Goal: Navigation & Orientation: Find specific page/section

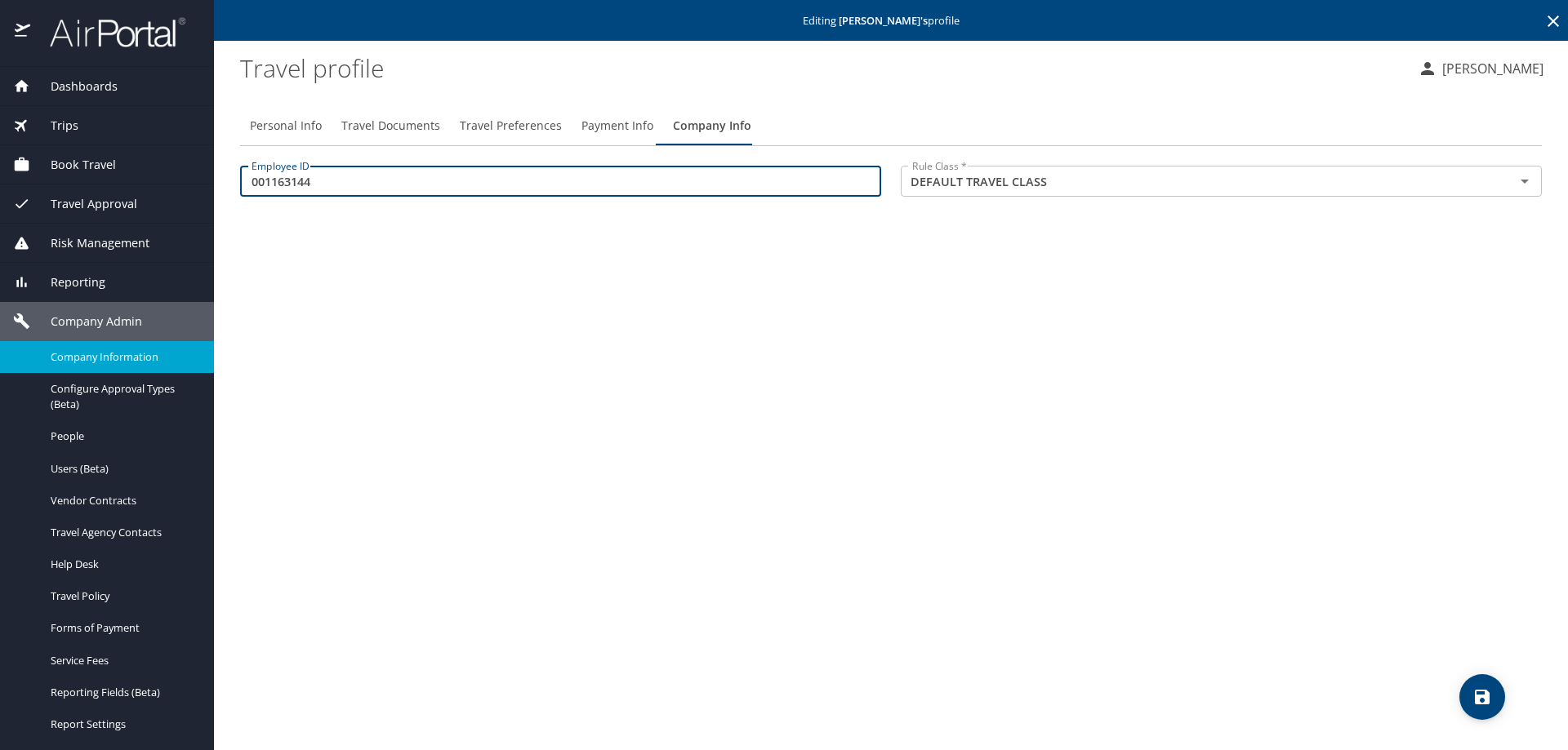
click at [99, 349] on span "Company Information" at bounding box center [122, 357] width 143 height 16
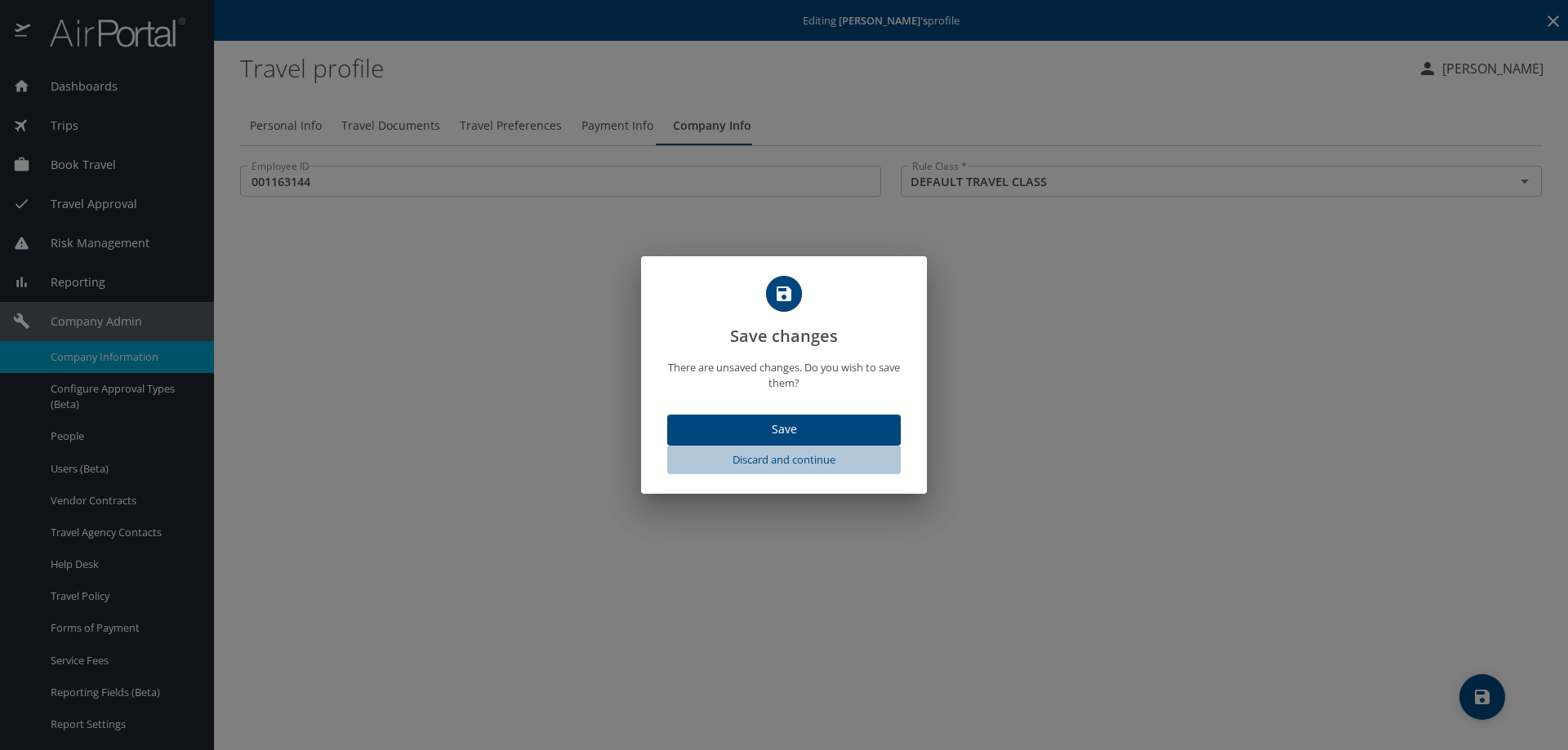
click at [802, 460] on span "Discard and continue" at bounding box center [784, 460] width 221 height 18
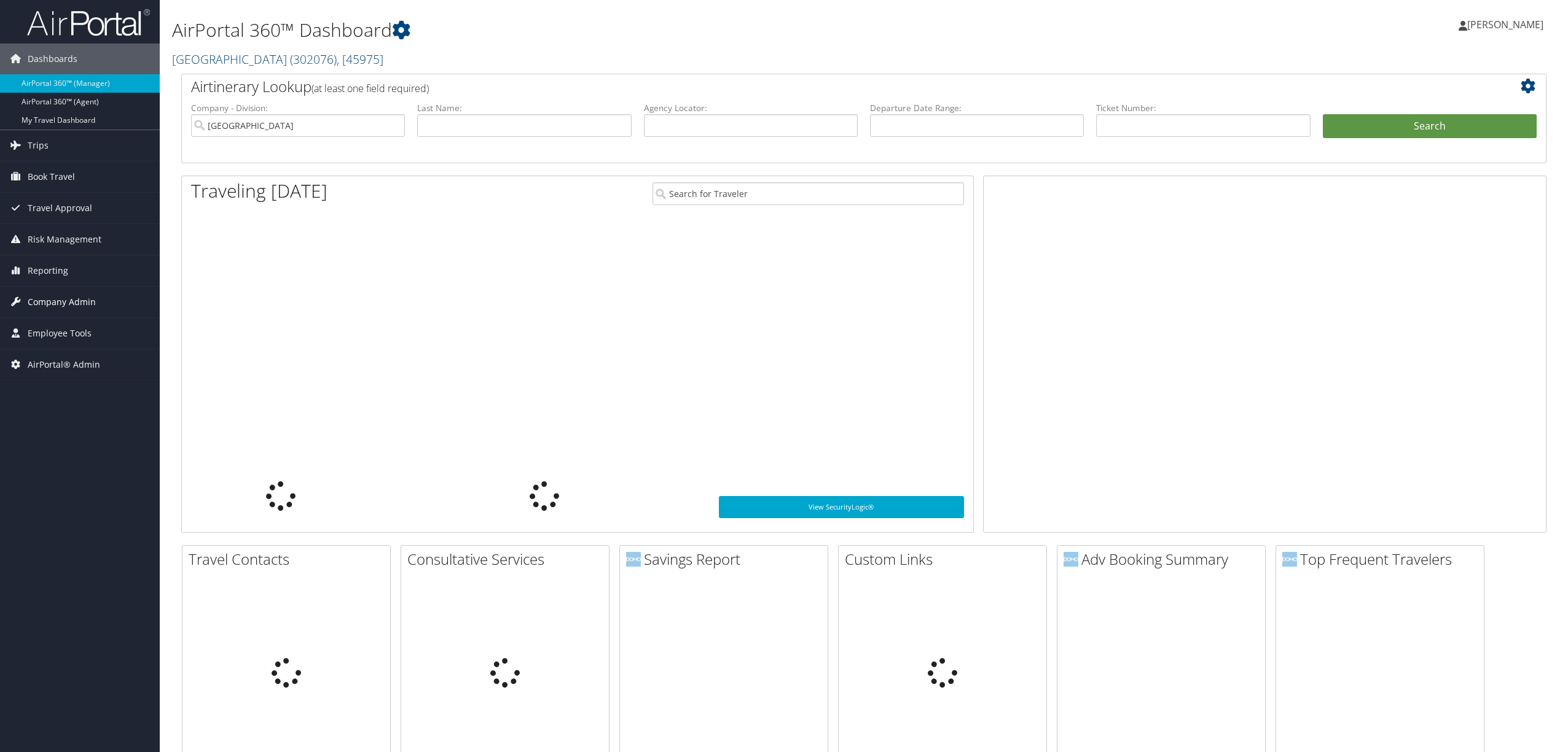
click at [66, 302] on span "Company Admin" at bounding box center [62, 302] width 68 height 31
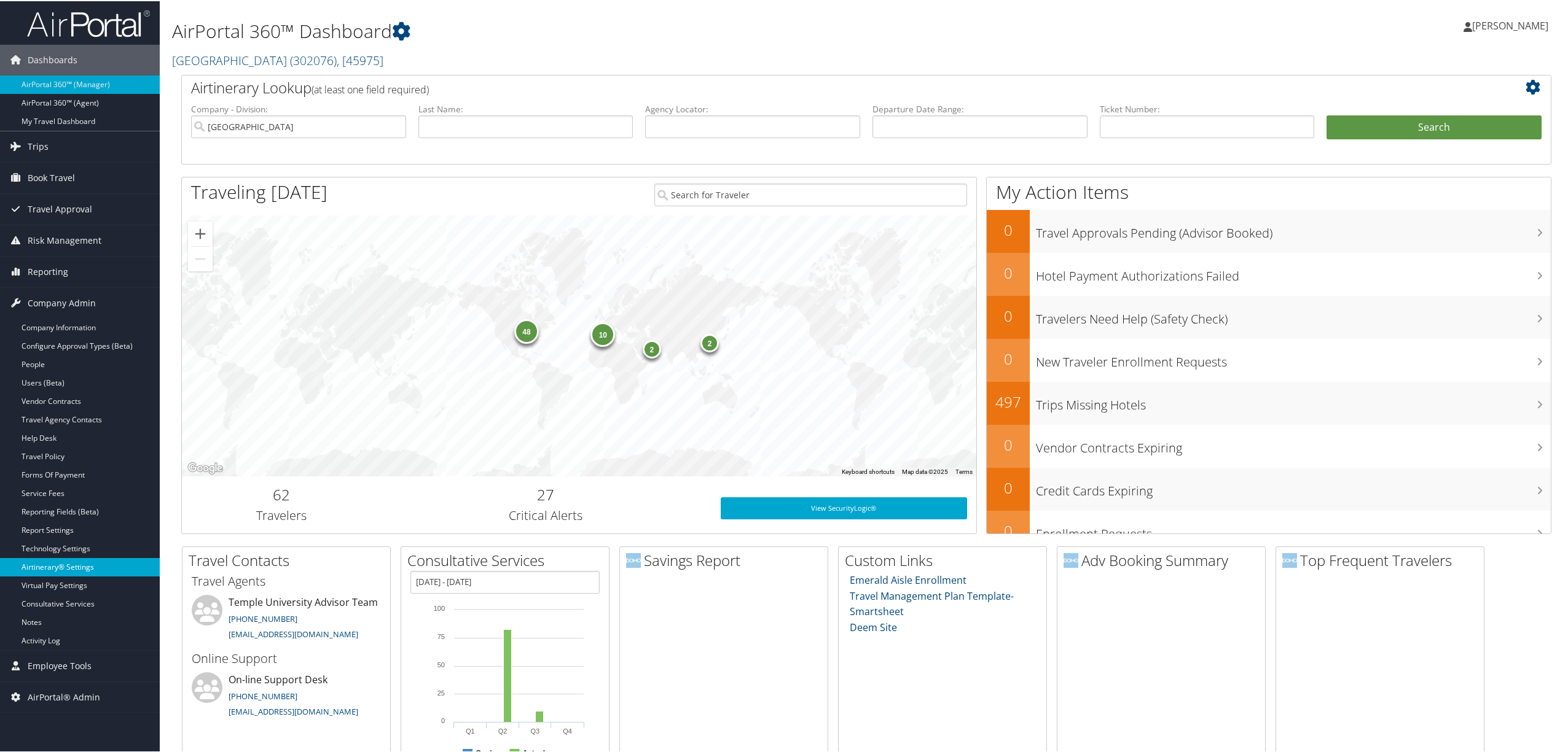
click at [86, 573] on link "Airtinerary® Settings" at bounding box center [79, 565] width 160 height 18
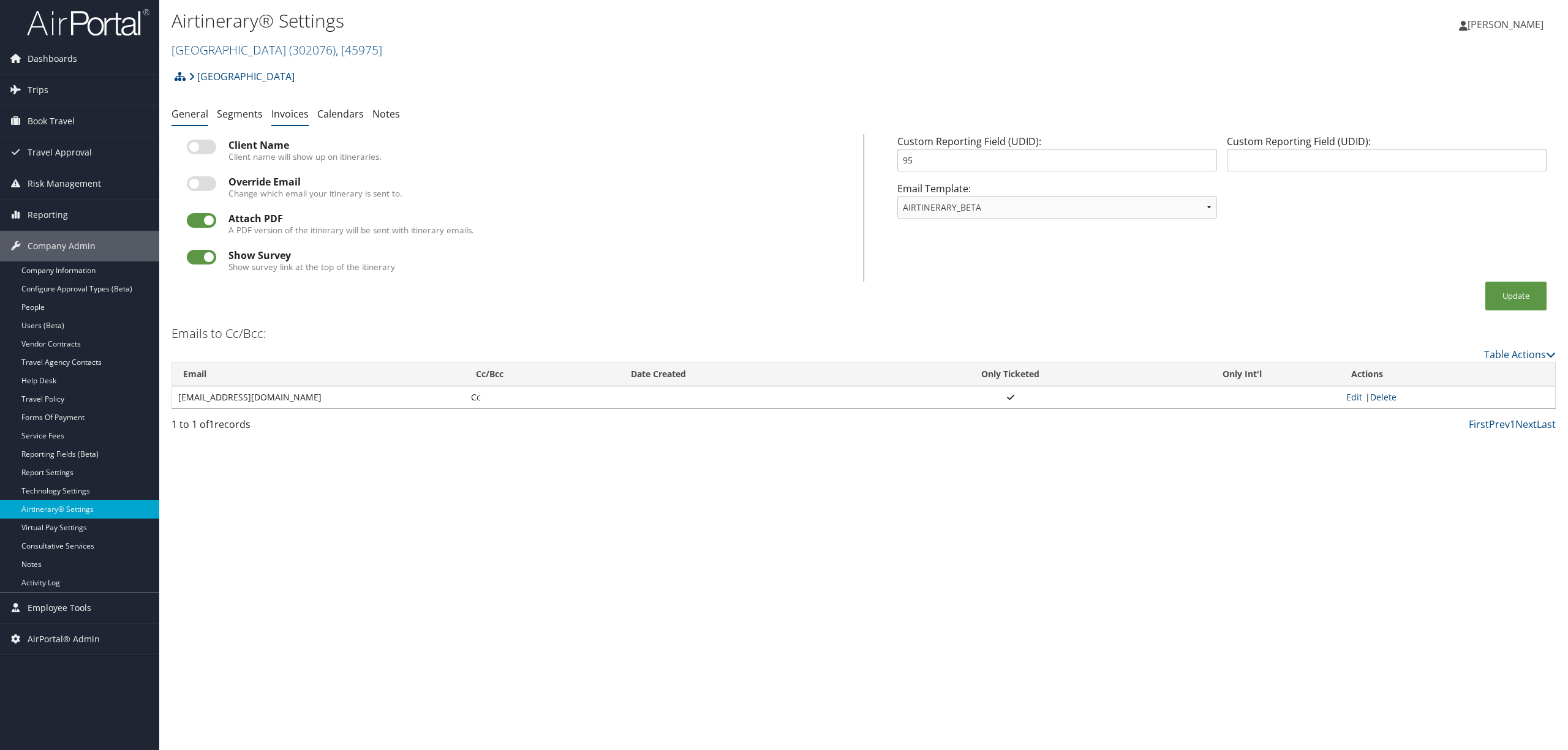
click at [283, 114] on link "Invoices" at bounding box center [289, 113] width 37 height 13
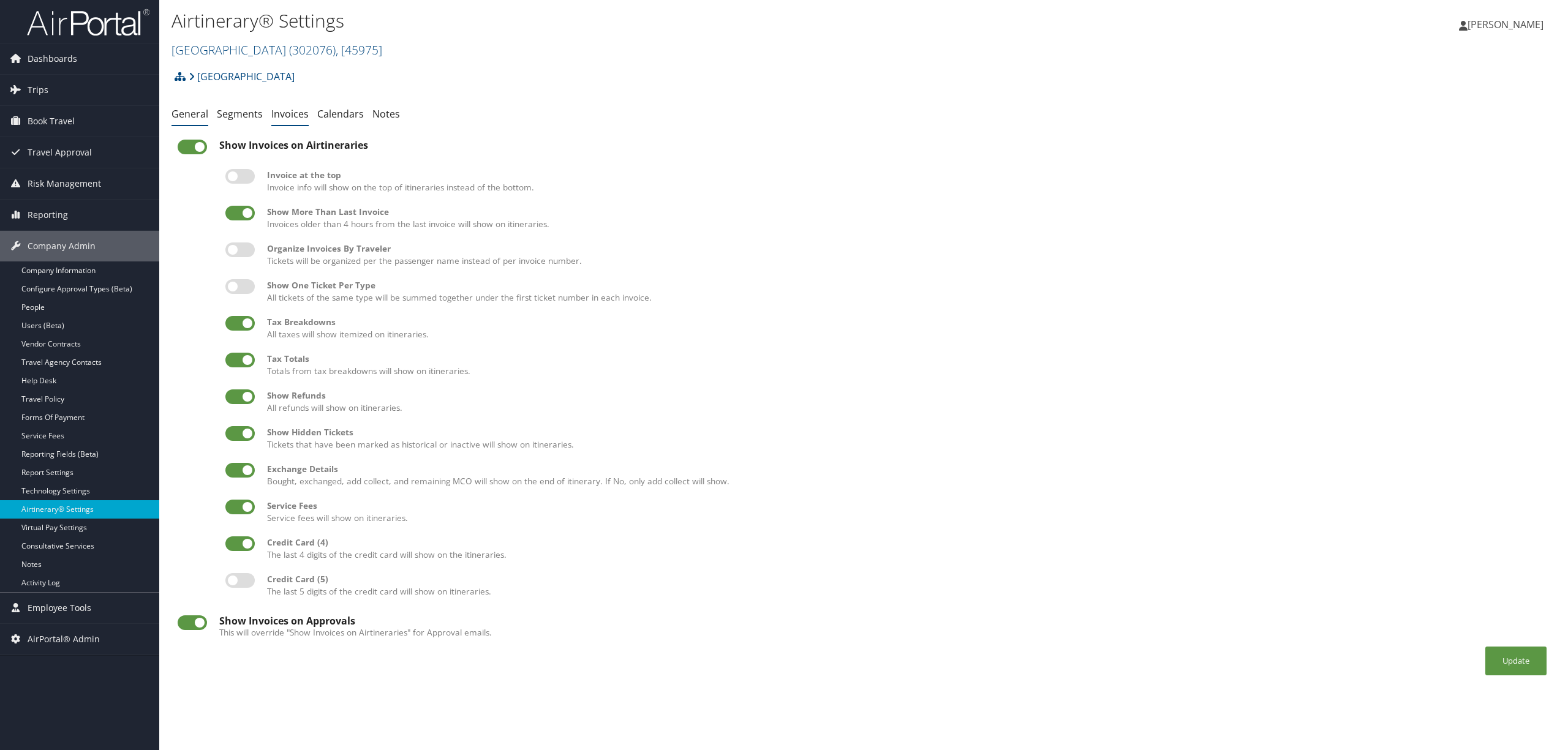
click at [185, 115] on link "General" at bounding box center [190, 113] width 36 height 13
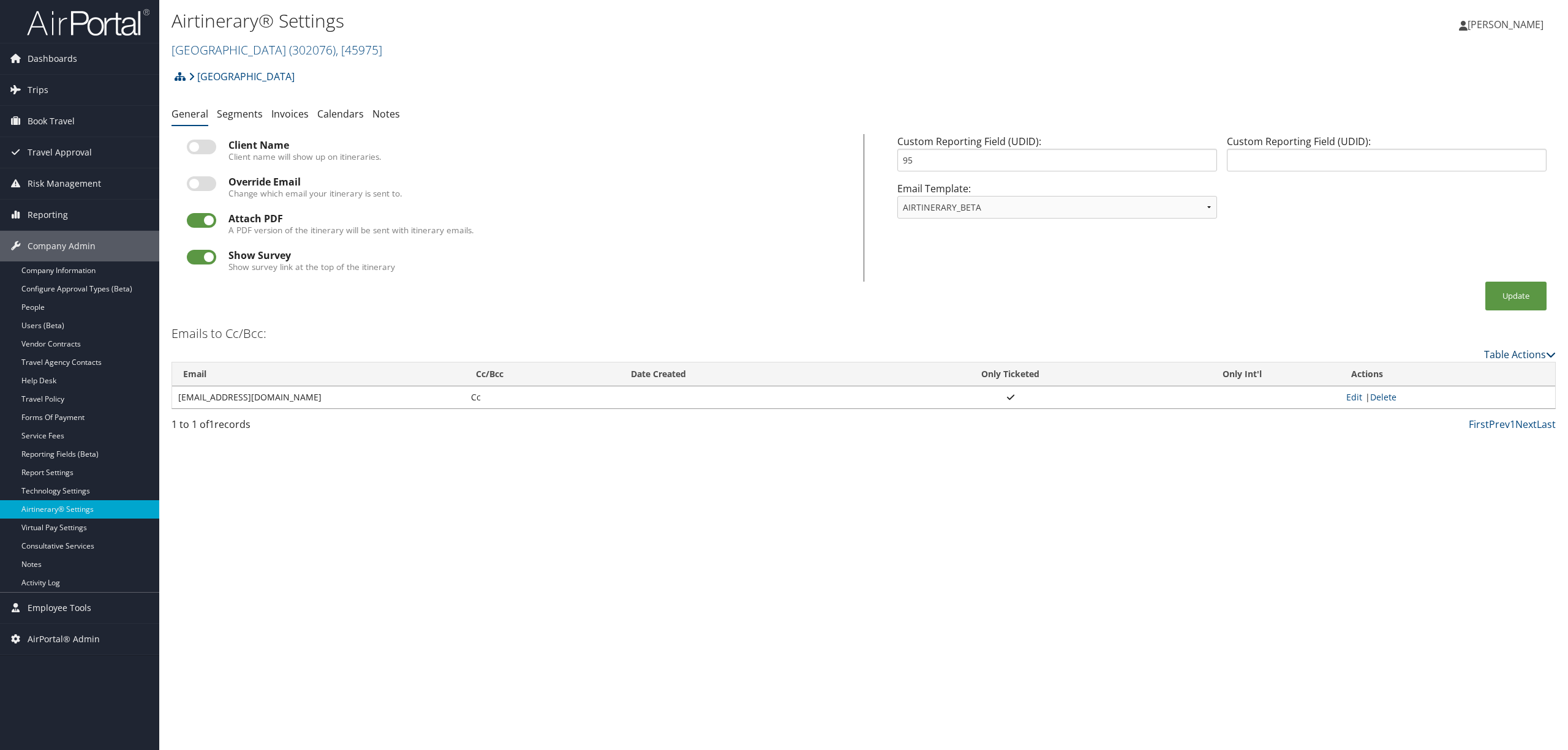
click at [1518, 355] on link "Table Actions" at bounding box center [1520, 354] width 72 height 13
click at [1427, 375] on link "Add New Cc Email" at bounding box center [1470, 373] width 161 height 21
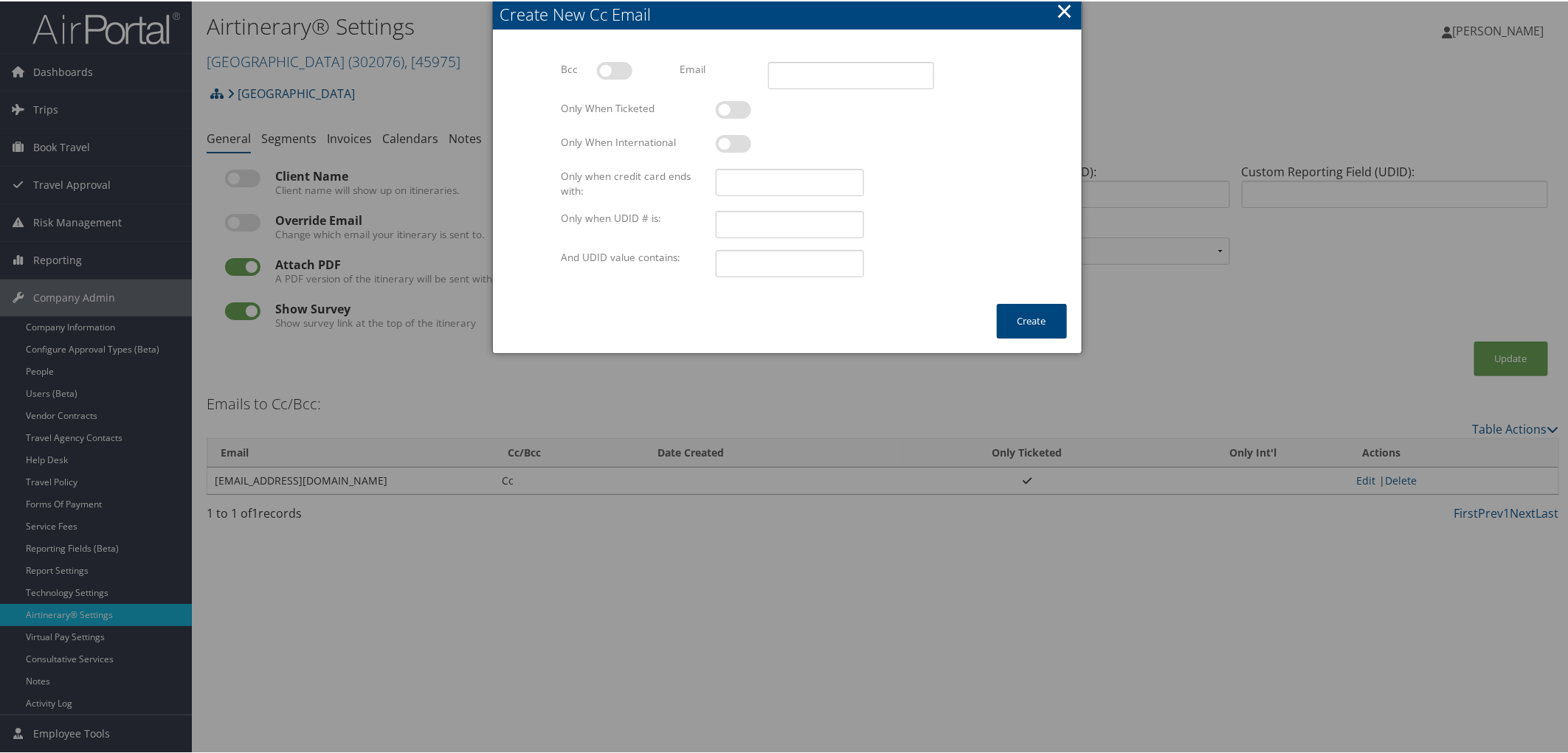
click at [1064, 11] on button "×" at bounding box center [1064, 9] width 17 height 30
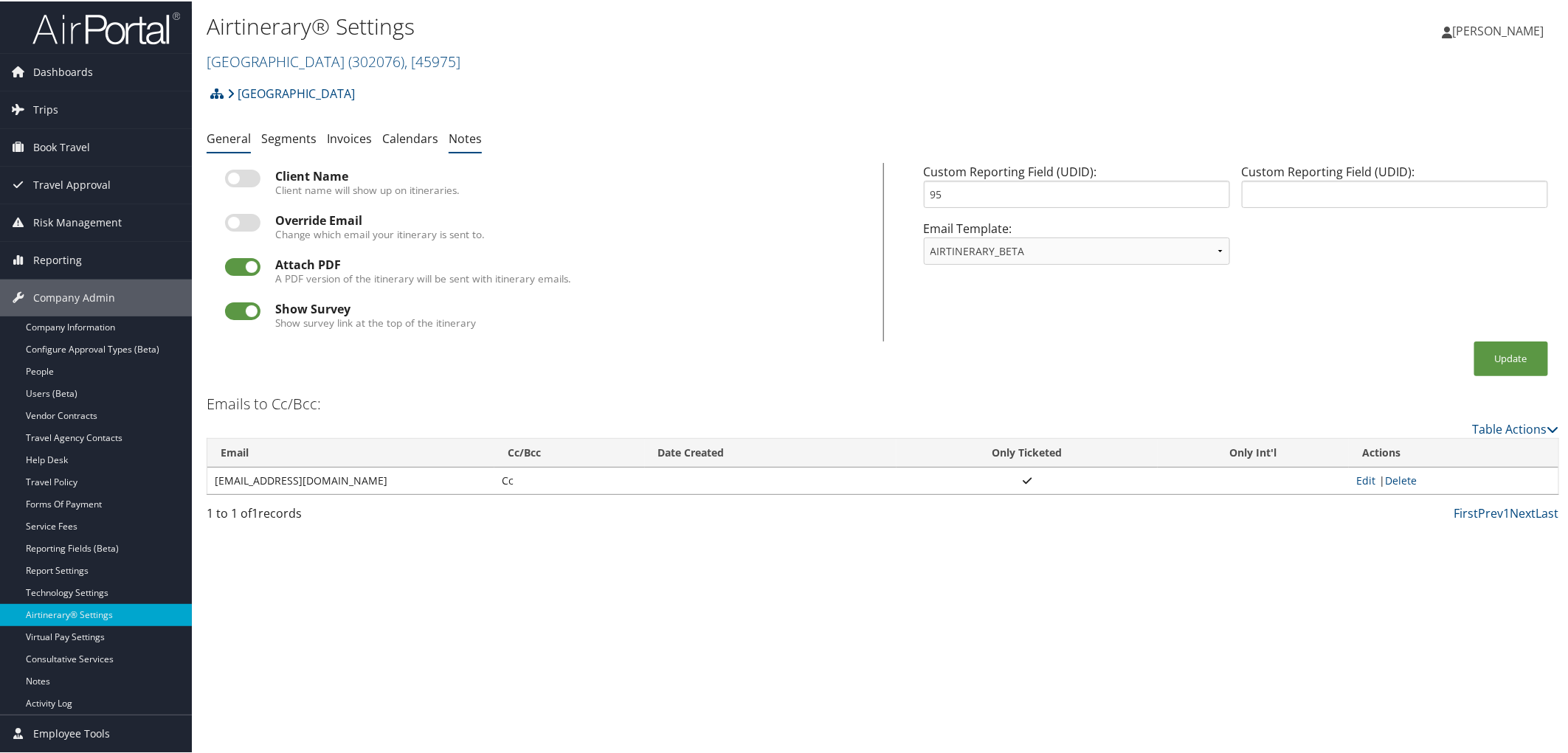
click at [466, 138] on link "Notes" at bounding box center [465, 136] width 33 height 16
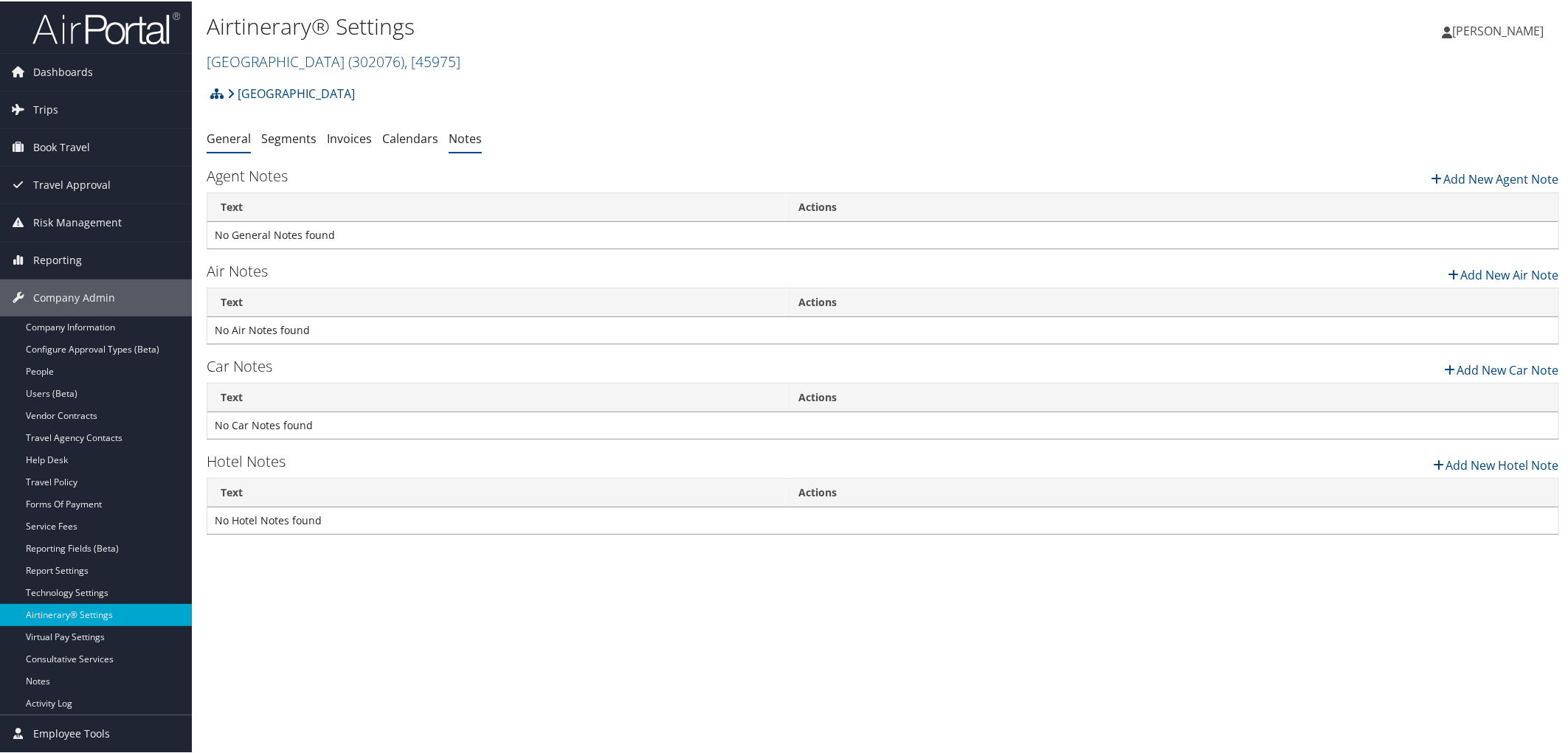
click at [226, 136] on link "General" at bounding box center [229, 136] width 44 height 16
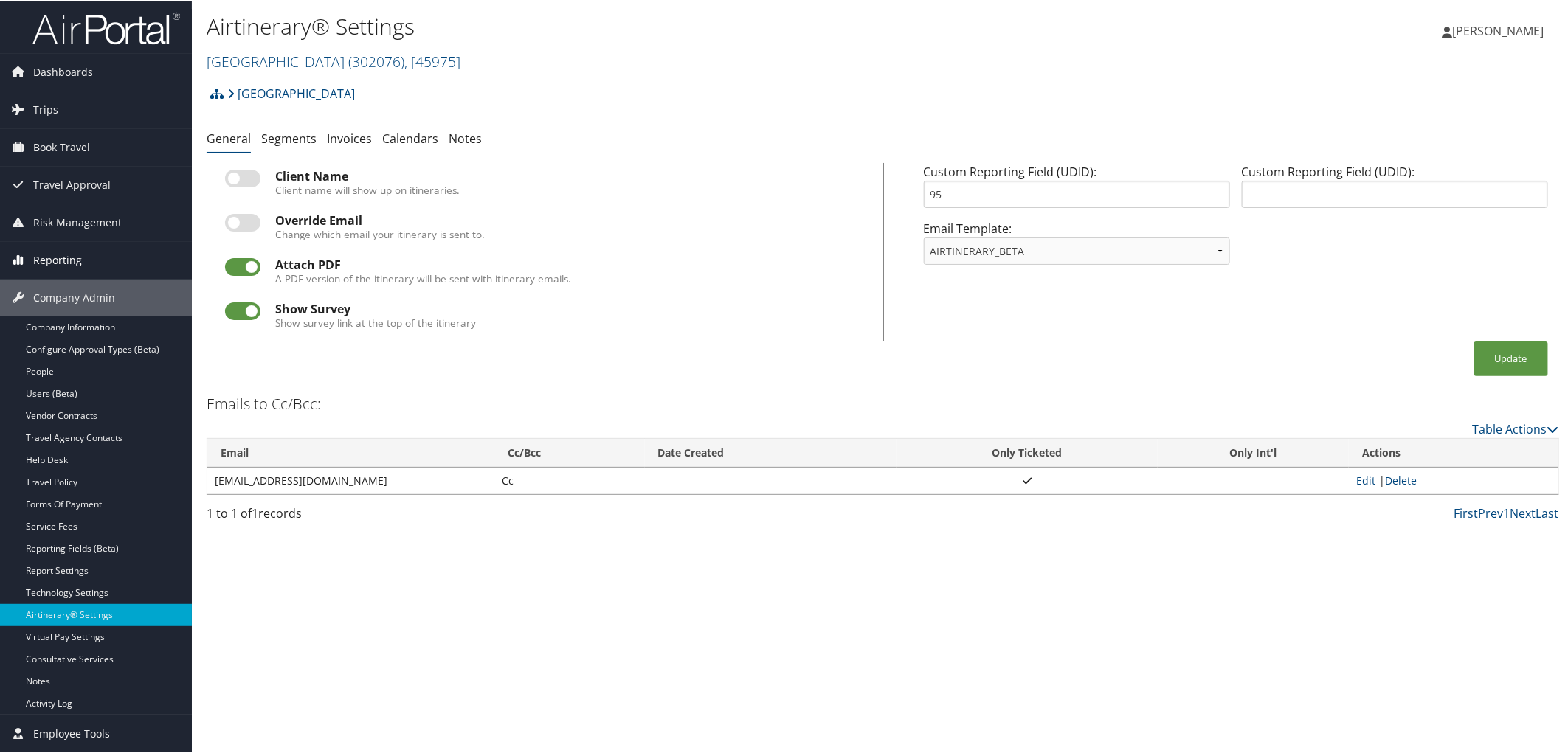
click at [96, 261] on link "Reporting" at bounding box center [95, 259] width 192 height 37
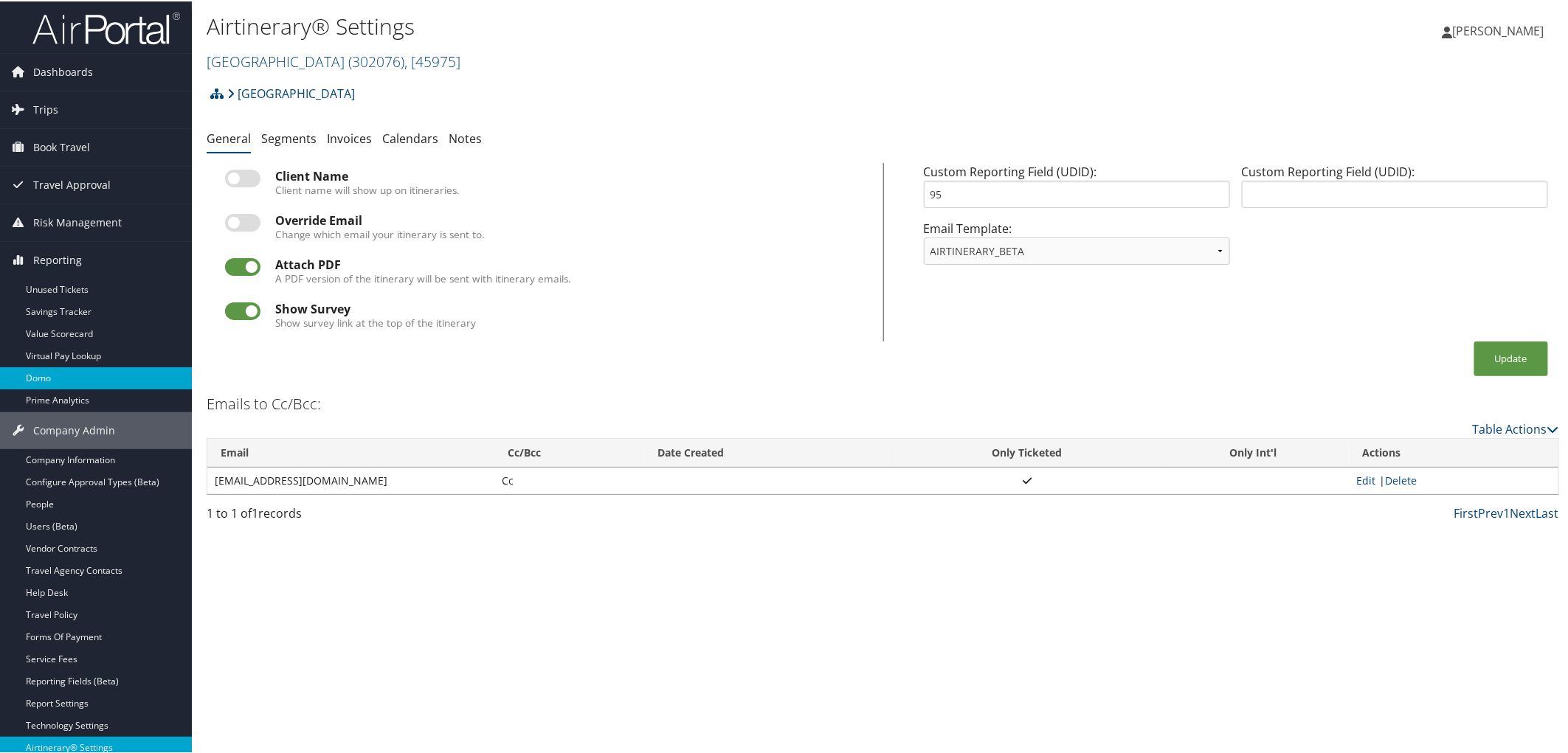
click at [95, 382] on link "Domo" at bounding box center [95, 376] width 192 height 22
click at [274, 59] on link "Temple University ( 302076 ) , [ 45975 ]" at bounding box center [333, 60] width 254 height 20
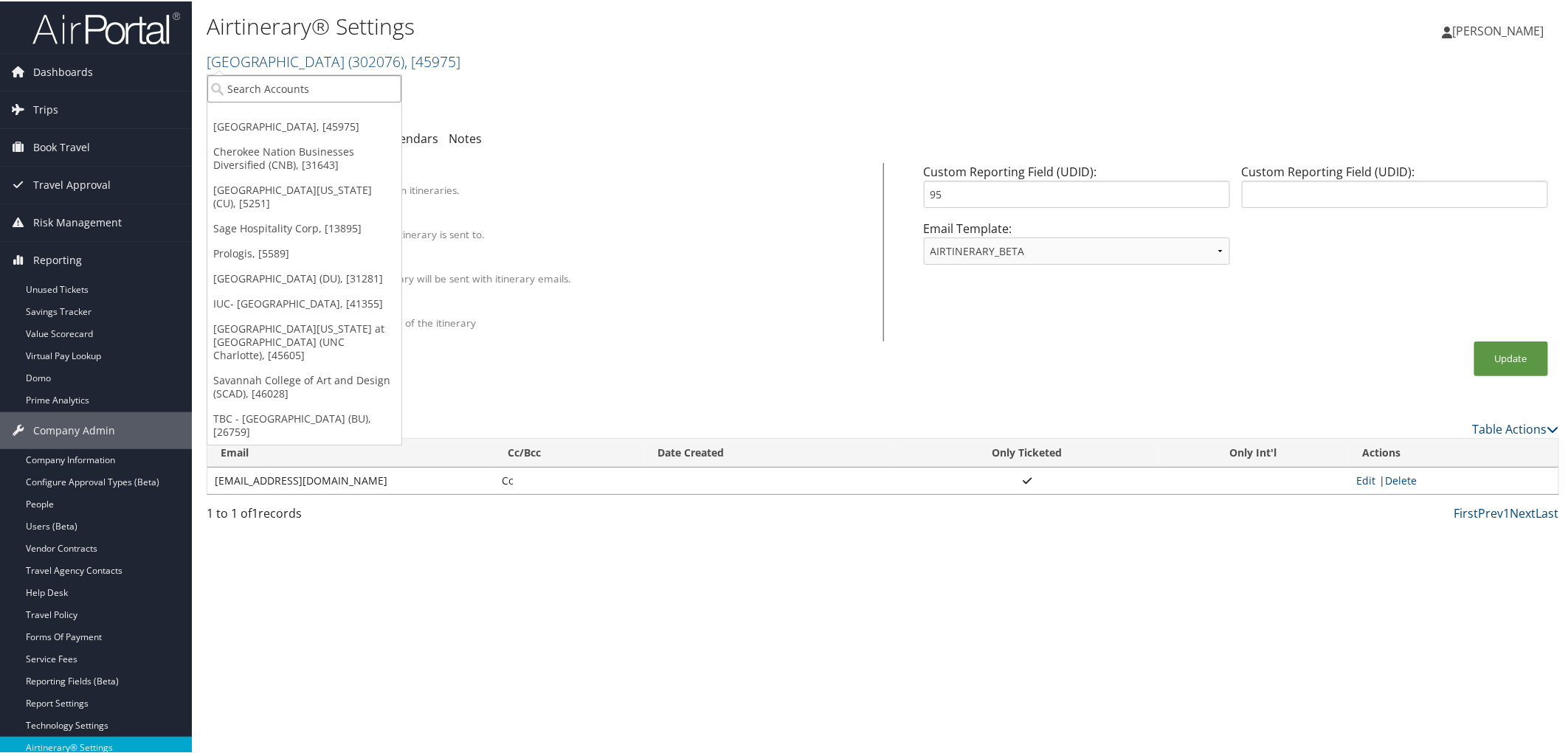
click at [270, 91] on input "search" at bounding box center [305, 87] width 194 height 27
type input "northeastern"
click at [291, 115] on div "TBC - Northeastern University (301953), [44836]" at bounding box center [357, 114] width 315 height 14
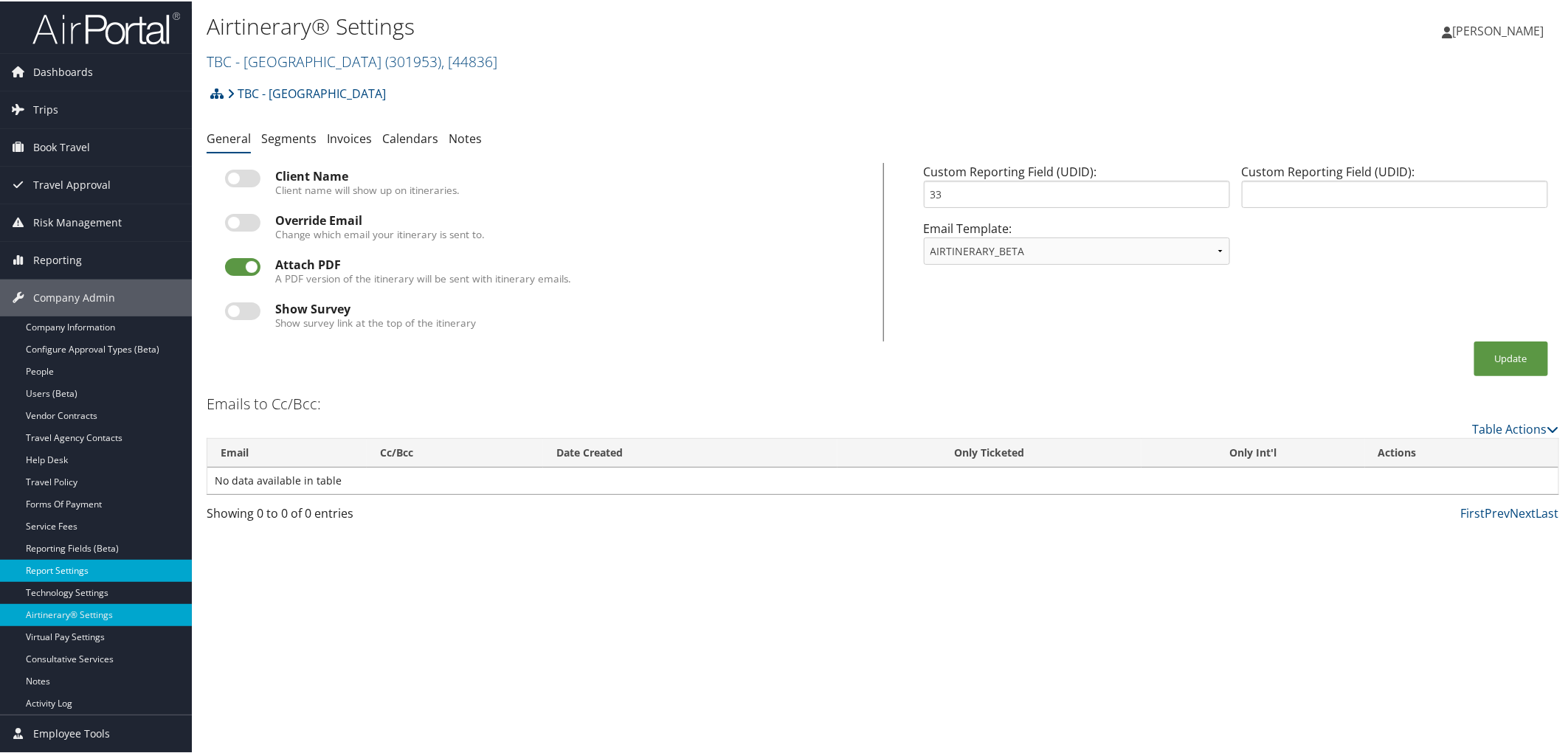
click at [87, 559] on link "Report Settings" at bounding box center [95, 569] width 192 height 22
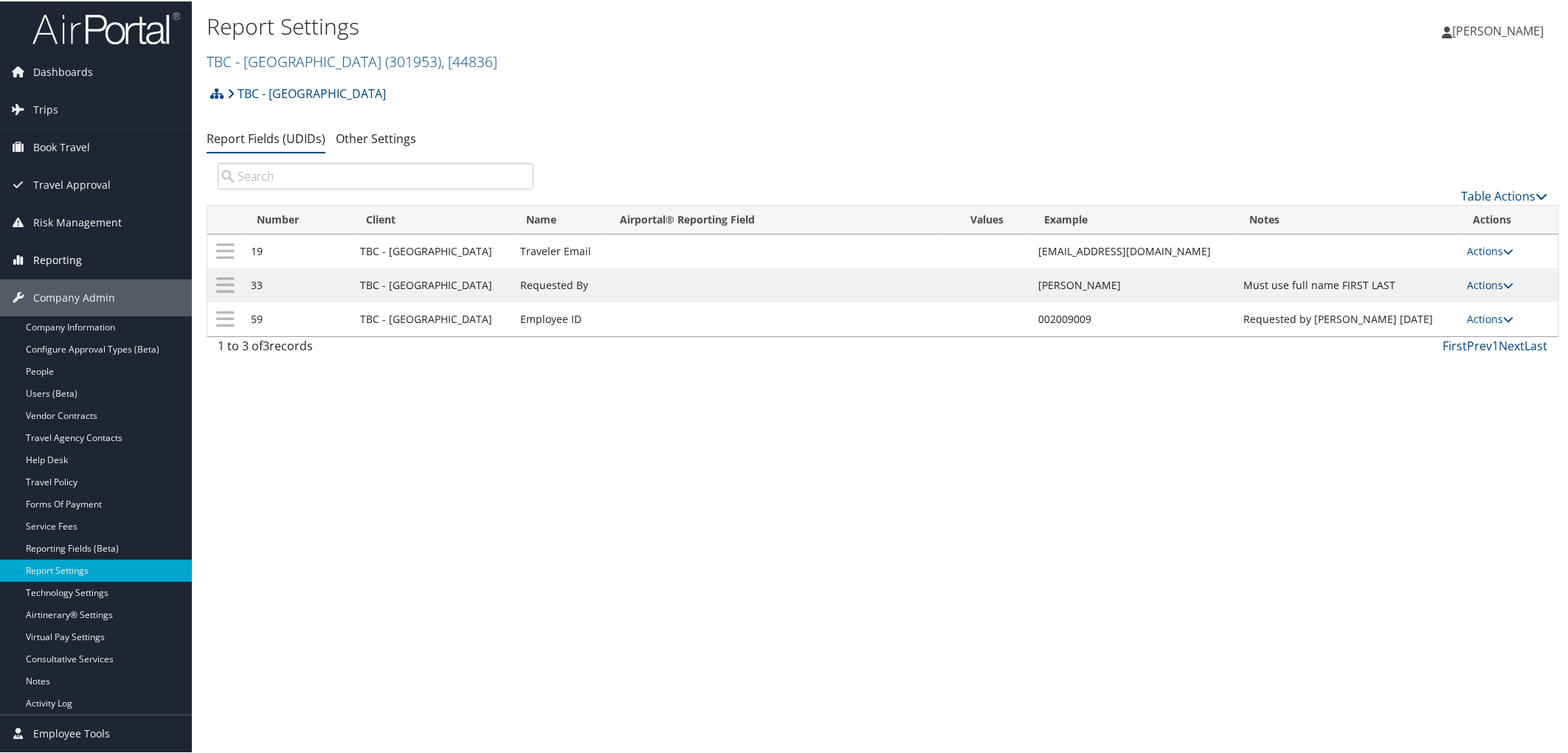
click at [97, 261] on link "Reporting" at bounding box center [95, 259] width 192 height 37
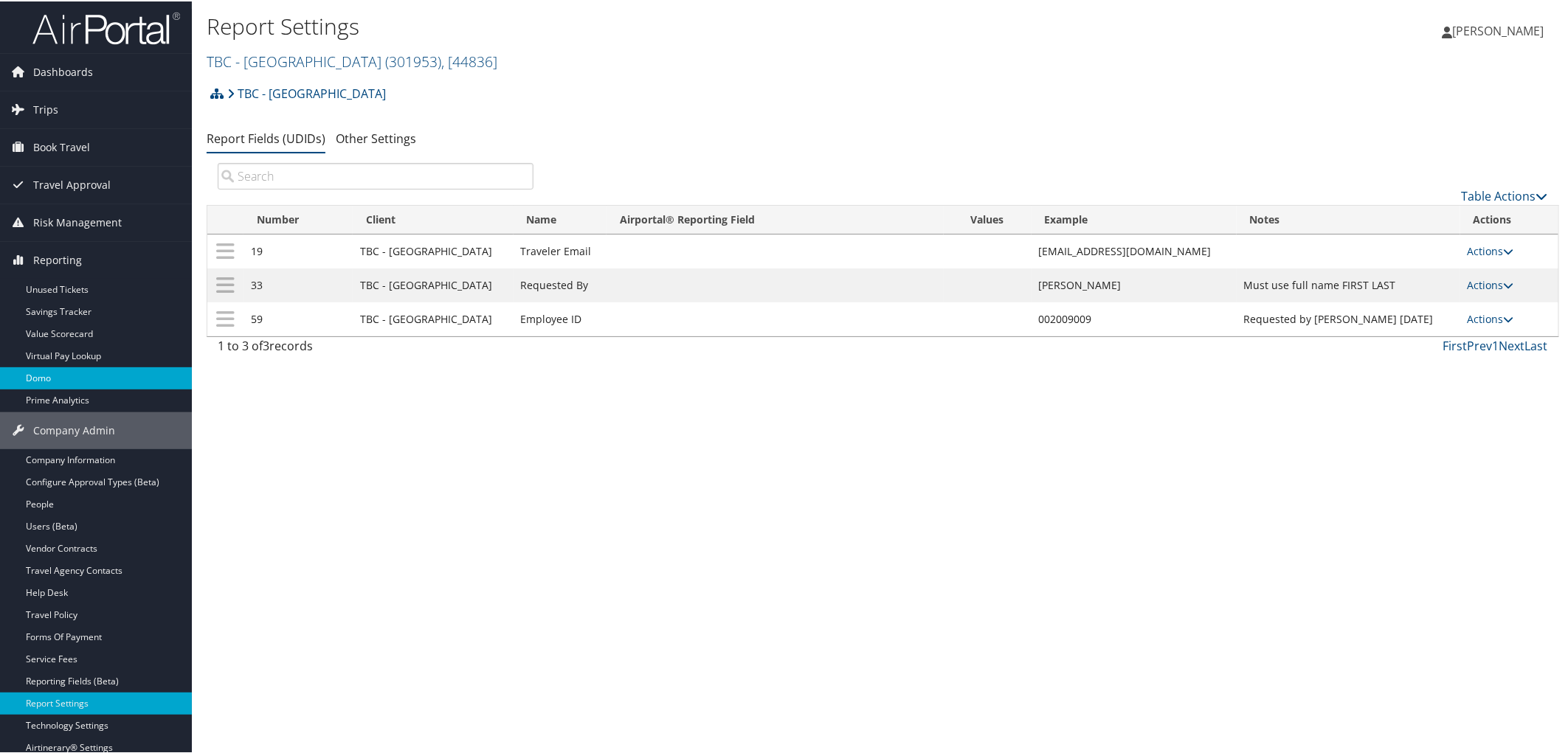
click at [80, 382] on link "Domo" at bounding box center [95, 376] width 192 height 22
click at [92, 404] on link "Prime Analytics" at bounding box center [95, 398] width 192 height 22
click at [103, 525] on link "Users (Beta)" at bounding box center [95, 525] width 192 height 22
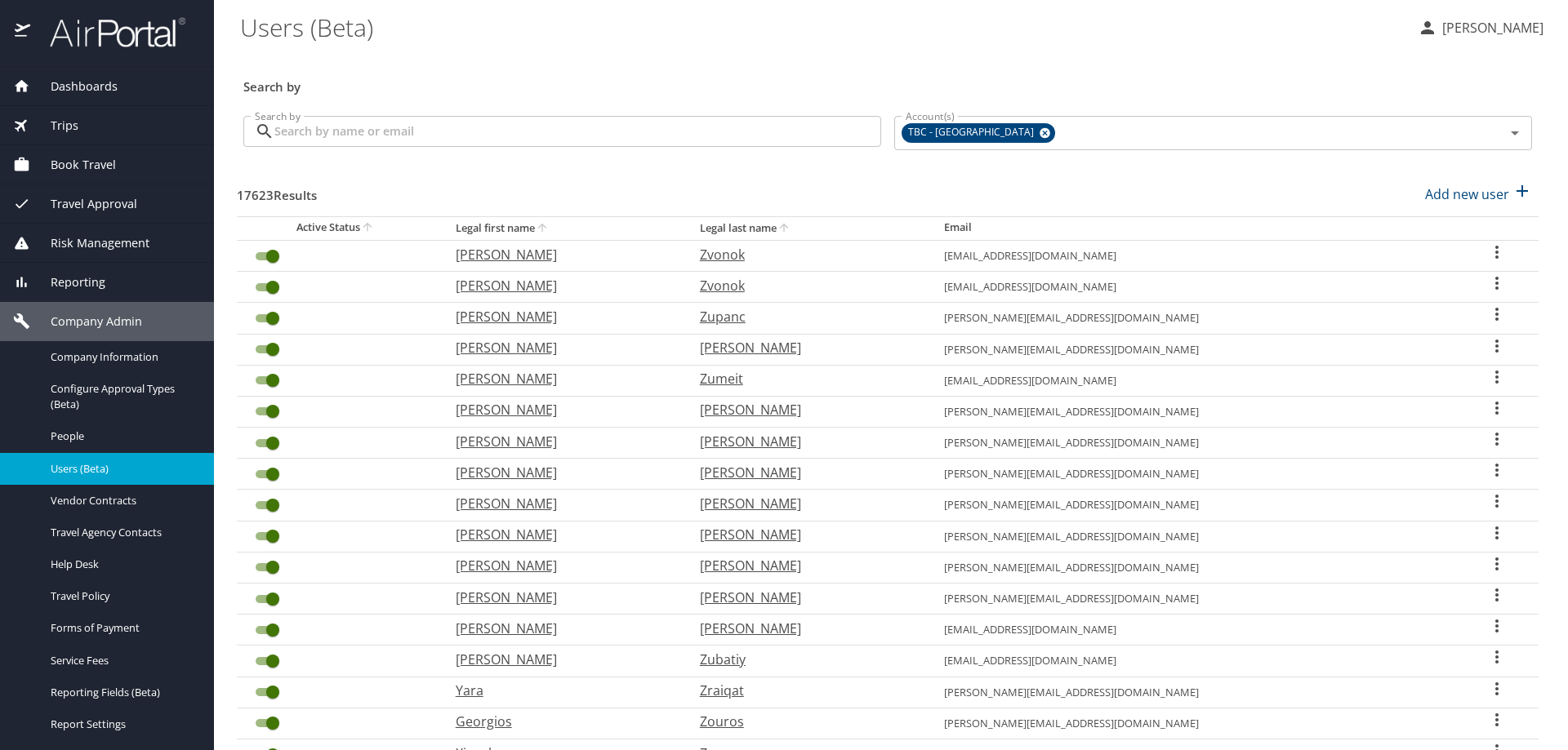
click at [95, 274] on span "Reporting" at bounding box center [68, 282] width 75 height 18
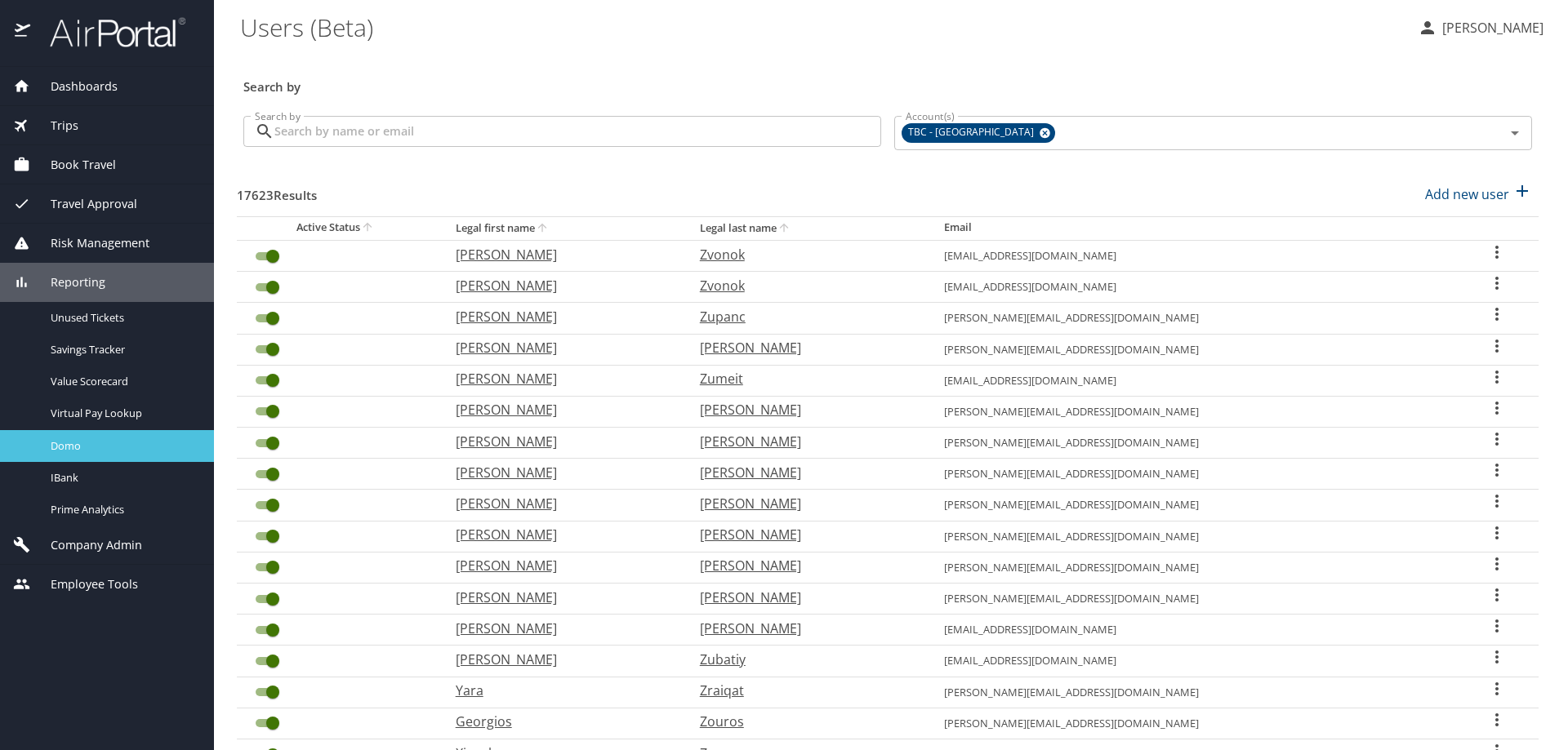
click at [94, 453] on span "Domo" at bounding box center [122, 446] width 143 height 16
